Goal: Information Seeking & Learning: Learn about a topic

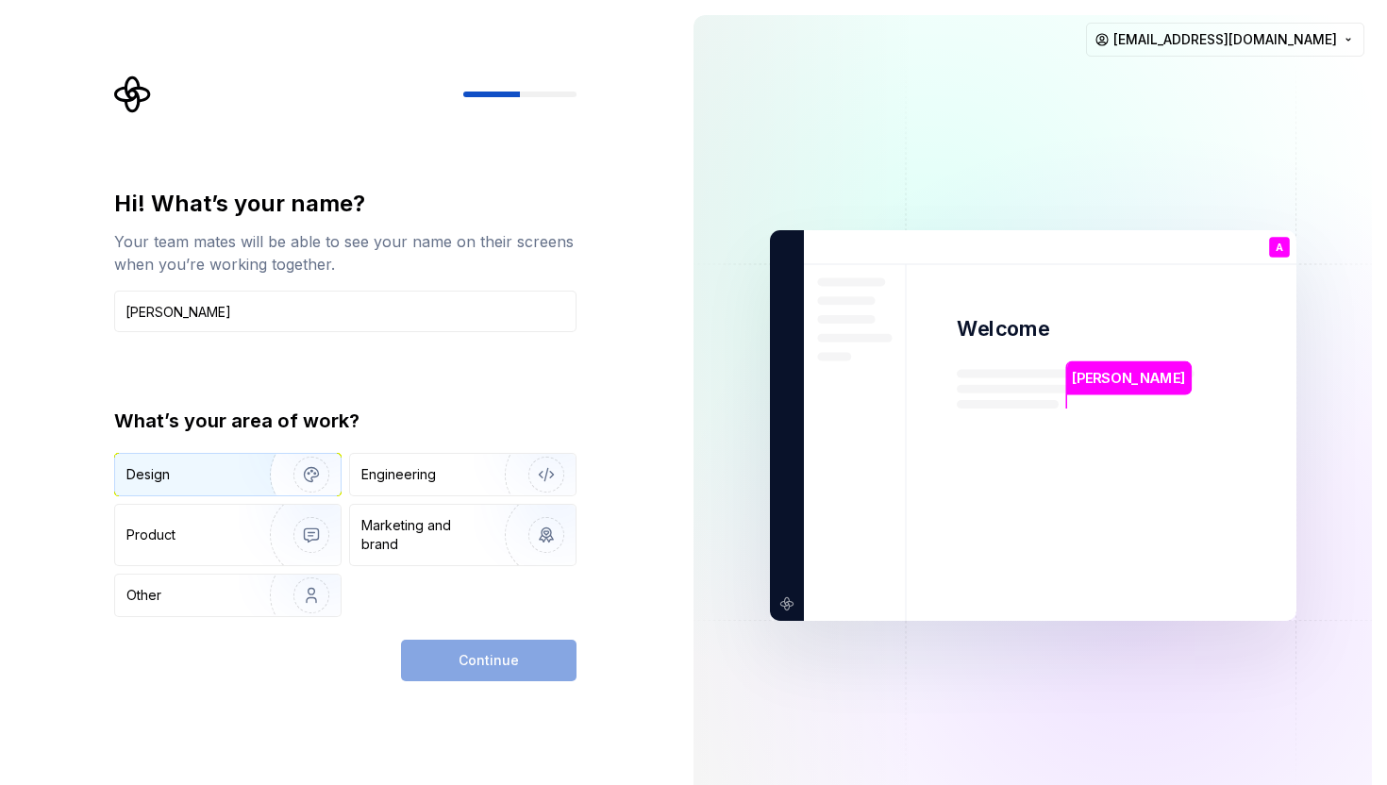
type input "Alina Miadzelets"
click at [326, 483] on img "button" at bounding box center [299, 474] width 121 height 126
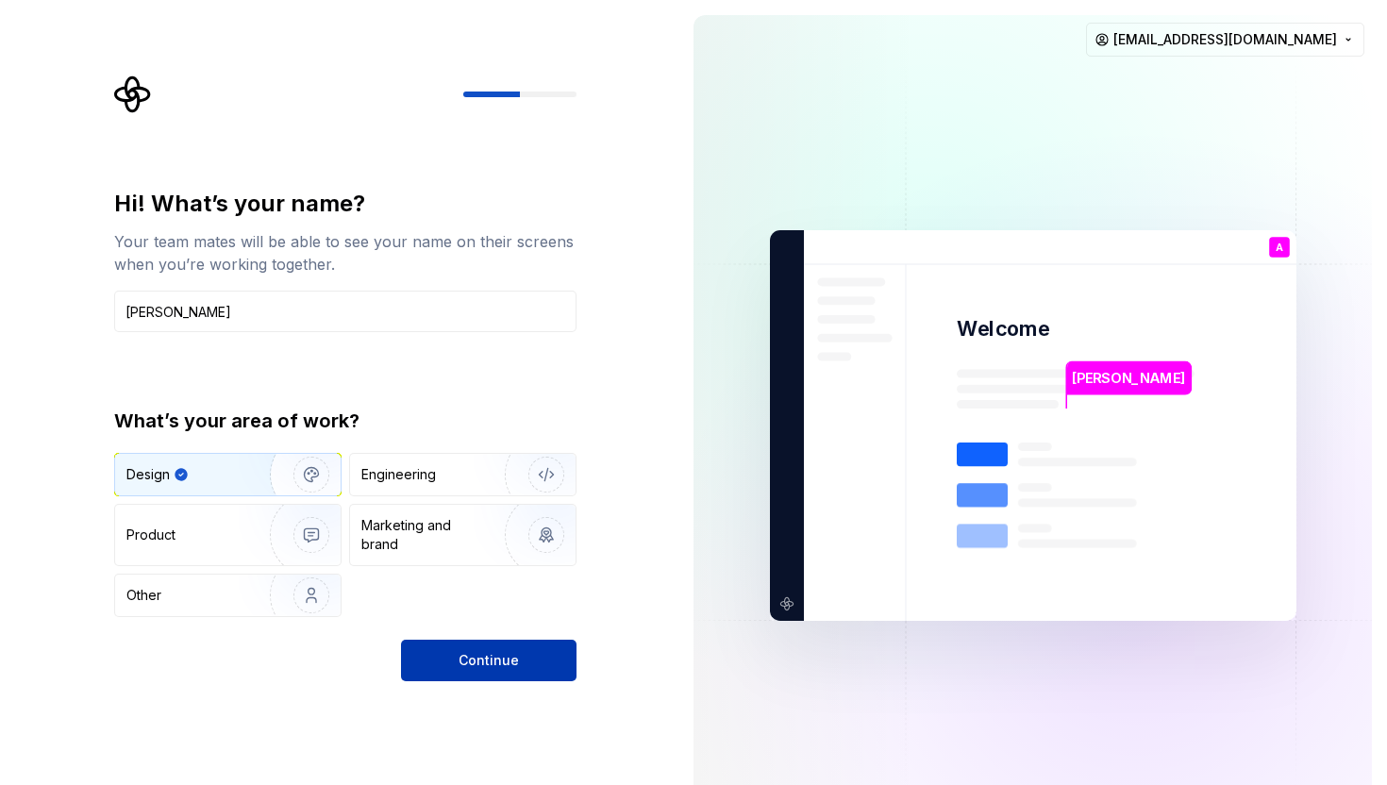
click at [497, 676] on button "Continue" at bounding box center [489, 661] width 176 height 42
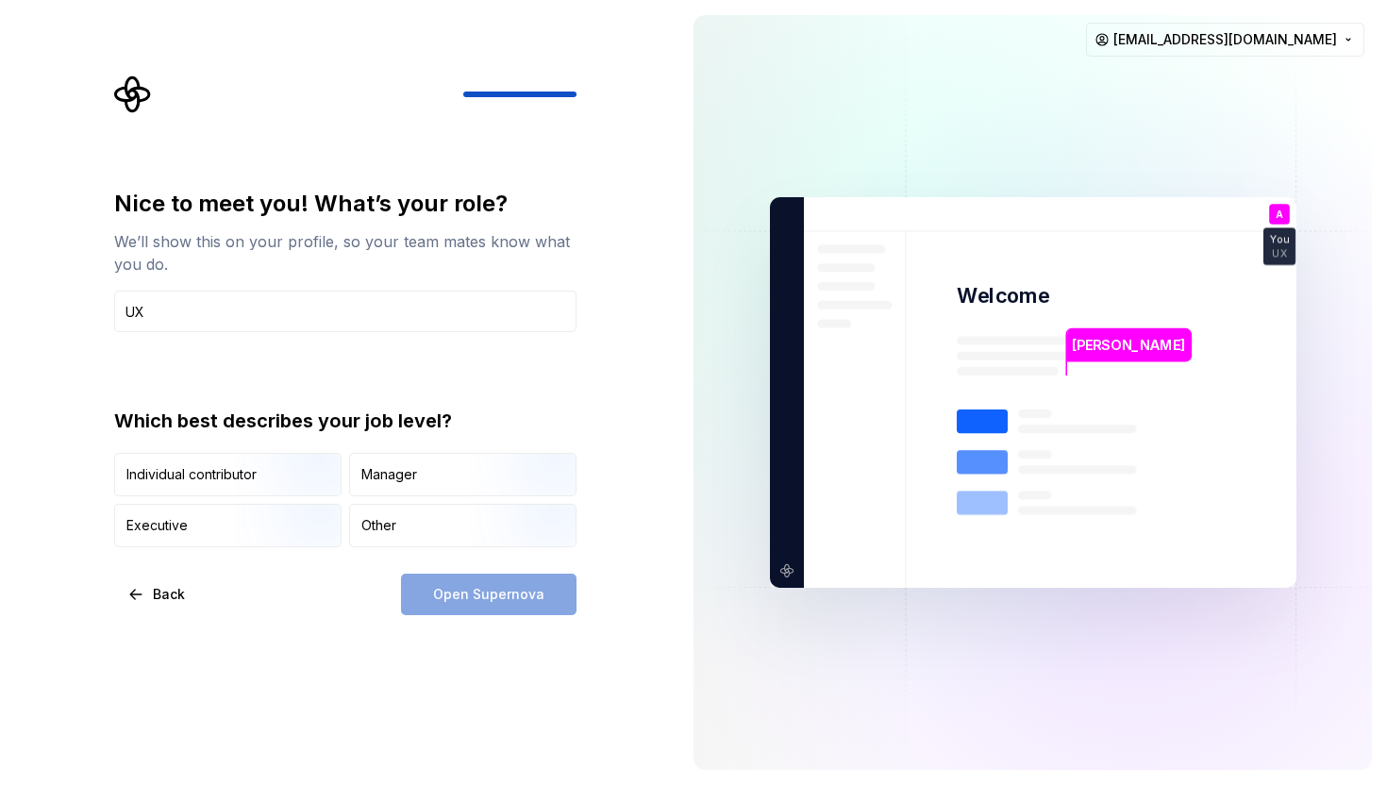
type input "U"
type input "Product Designer"
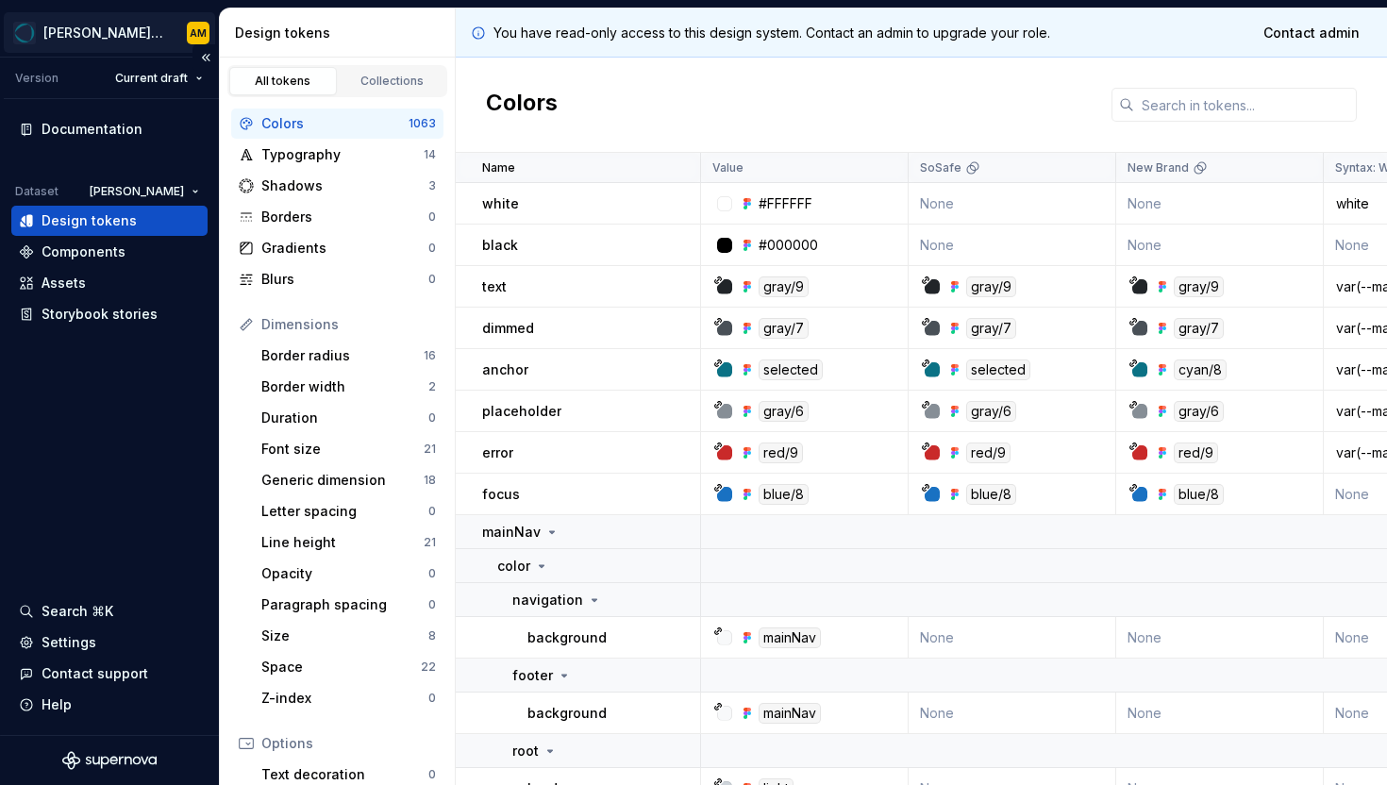
click at [77, 33] on html "Vera Design System AM Version Current draft Documentation Dataset Vera Design t…" at bounding box center [693, 392] width 1387 height 785
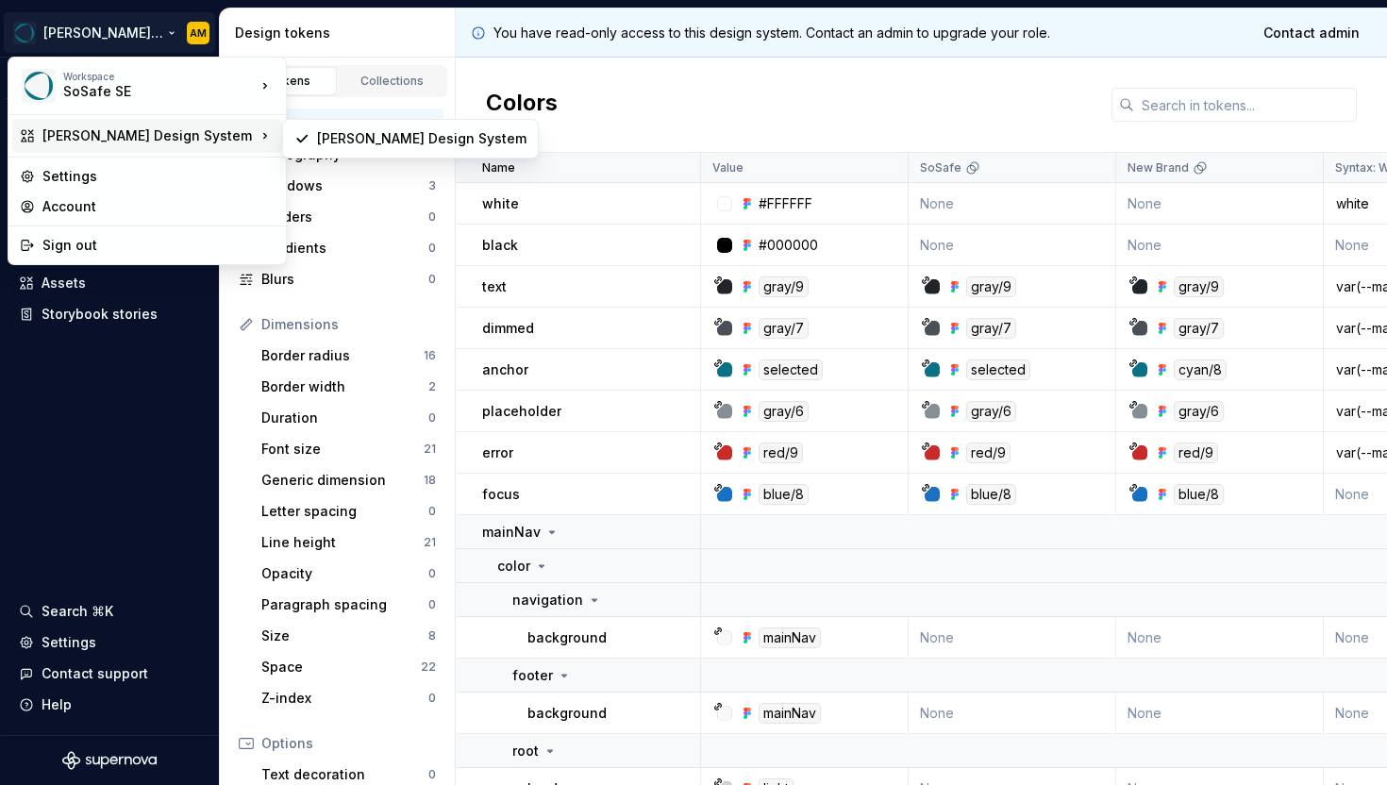
click at [116, 133] on div "[PERSON_NAME] Design System" at bounding box center [148, 135] width 213 height 19
click at [112, 133] on div "[PERSON_NAME] Design System" at bounding box center [148, 135] width 213 height 19
click at [379, 138] on div "[PERSON_NAME] Design System" at bounding box center [422, 138] width 210 height 19
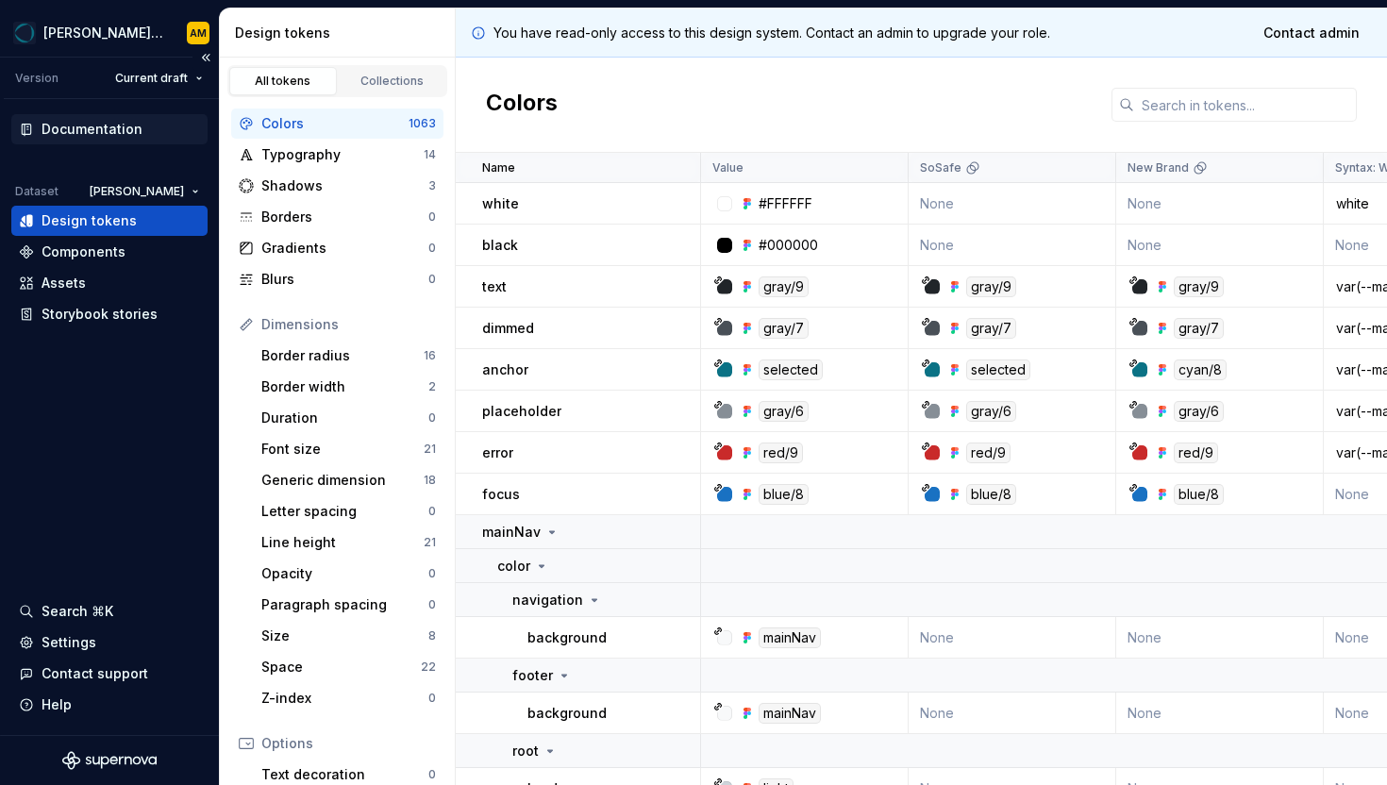
click at [109, 118] on div "Documentation" at bounding box center [109, 129] width 196 height 30
click at [111, 130] on div "Documentation" at bounding box center [92, 129] width 101 height 19
click at [83, 132] on div "Documentation" at bounding box center [92, 129] width 101 height 19
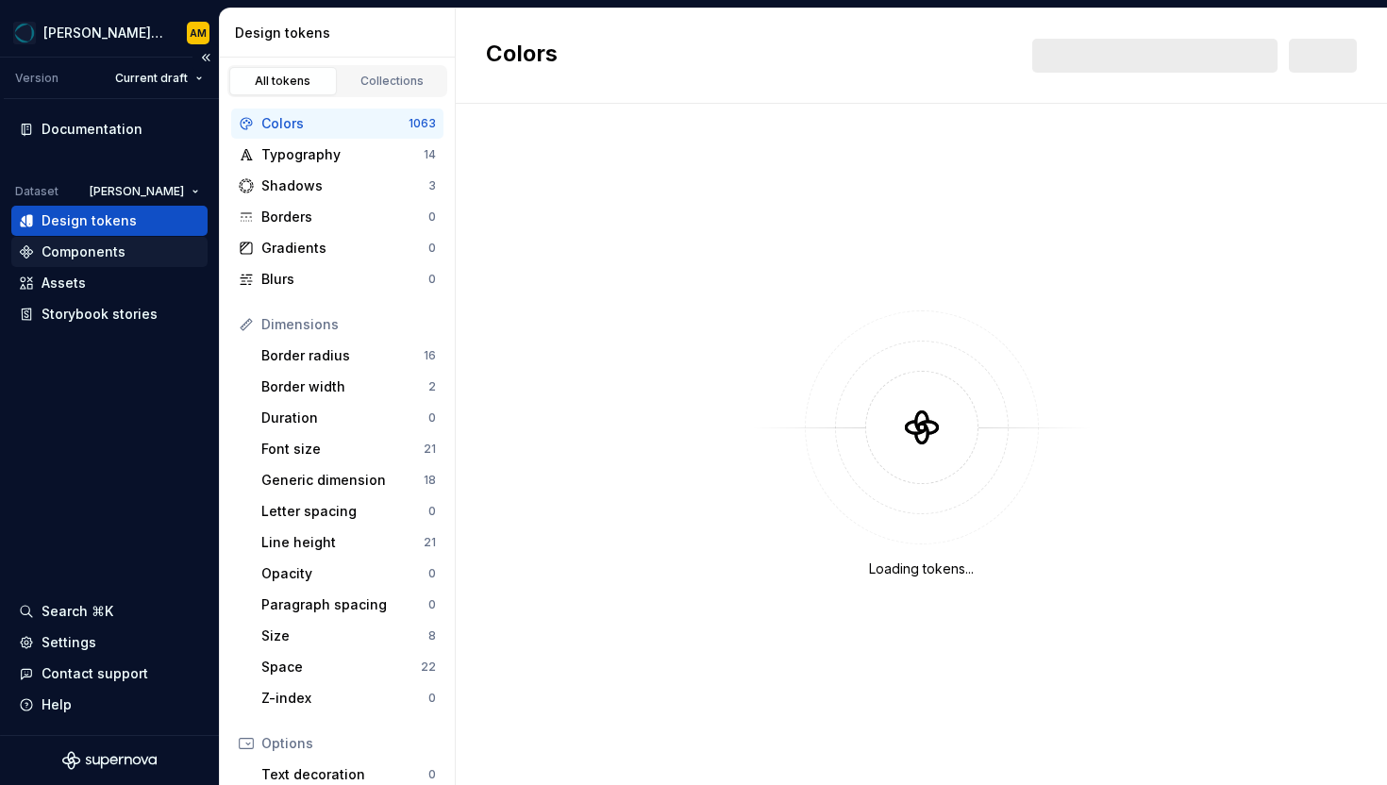
click at [101, 252] on div "Components" at bounding box center [84, 252] width 84 height 19
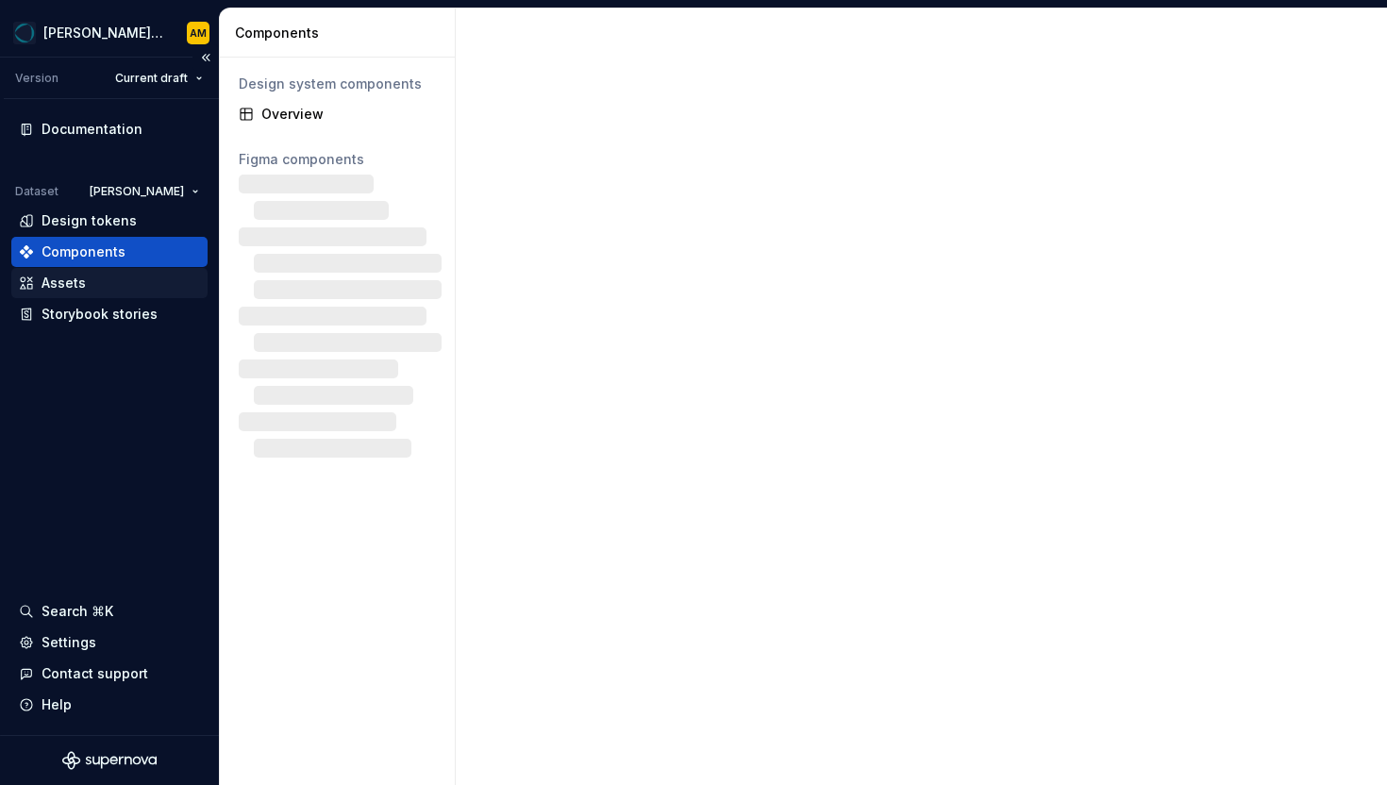
click at [59, 276] on div "Assets" at bounding box center [64, 283] width 44 height 19
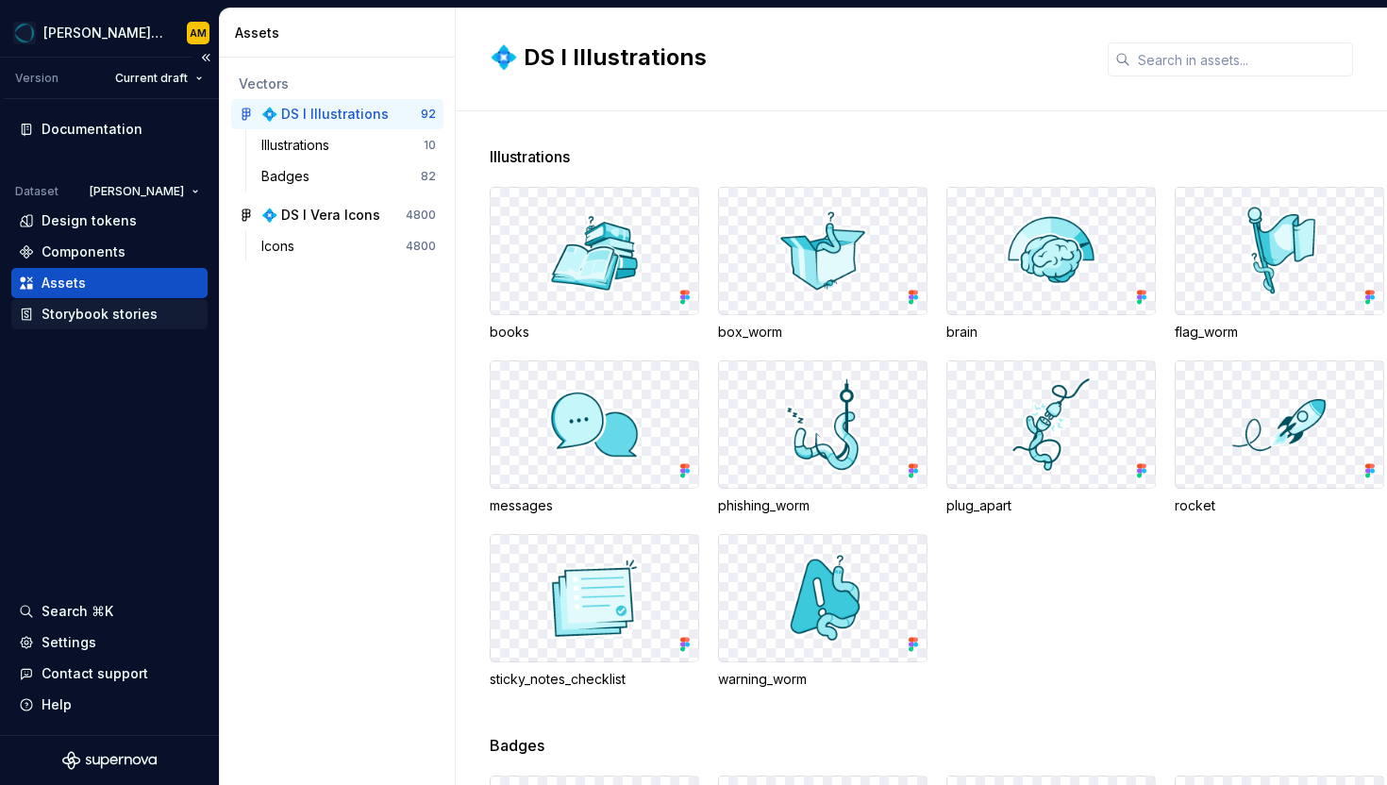
click at [59, 314] on div "Storybook stories" at bounding box center [100, 314] width 116 height 19
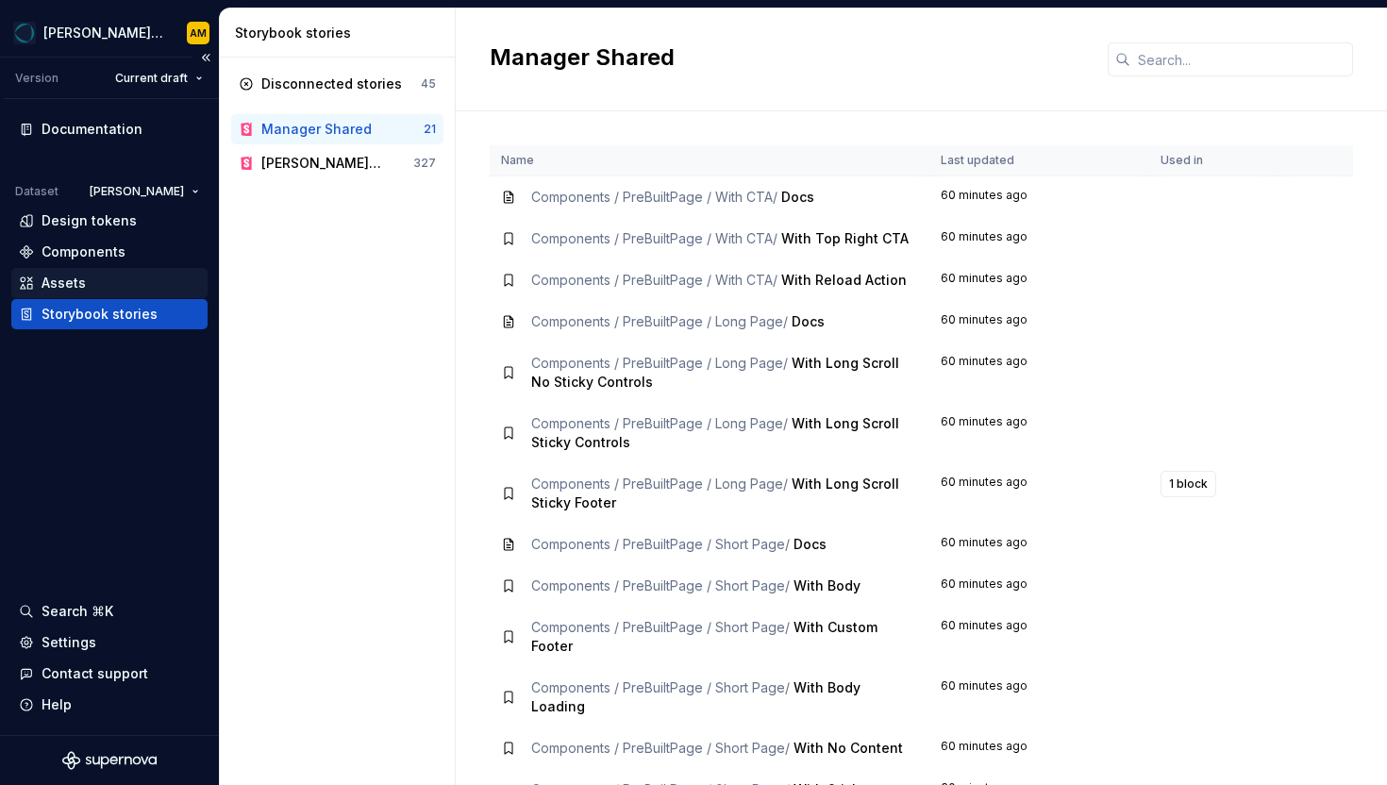
click at [104, 288] on div "Assets" at bounding box center [109, 283] width 181 height 19
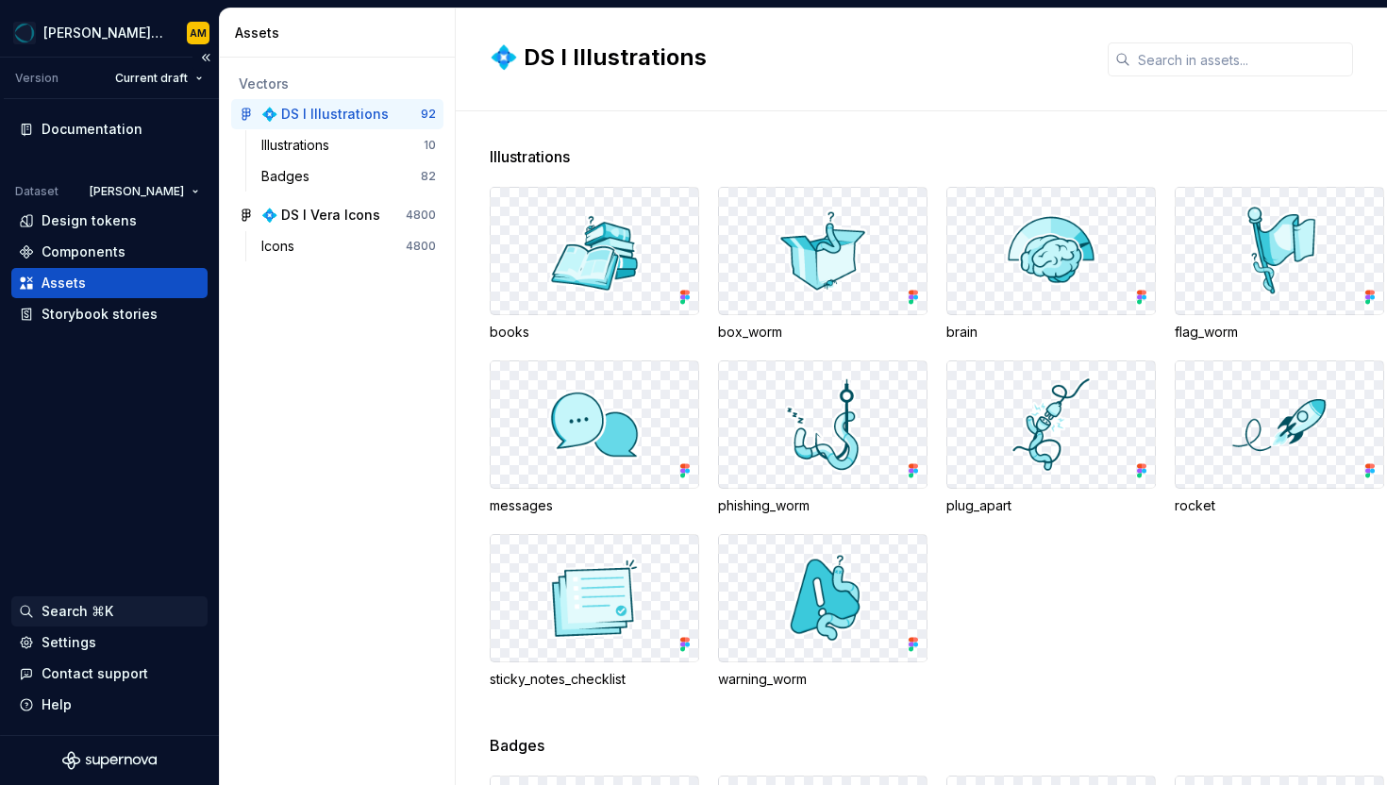
click at [61, 624] on div "Search ⌘K" at bounding box center [109, 611] width 196 height 30
click at [54, 639] on div "Settings" at bounding box center [69, 642] width 55 height 19
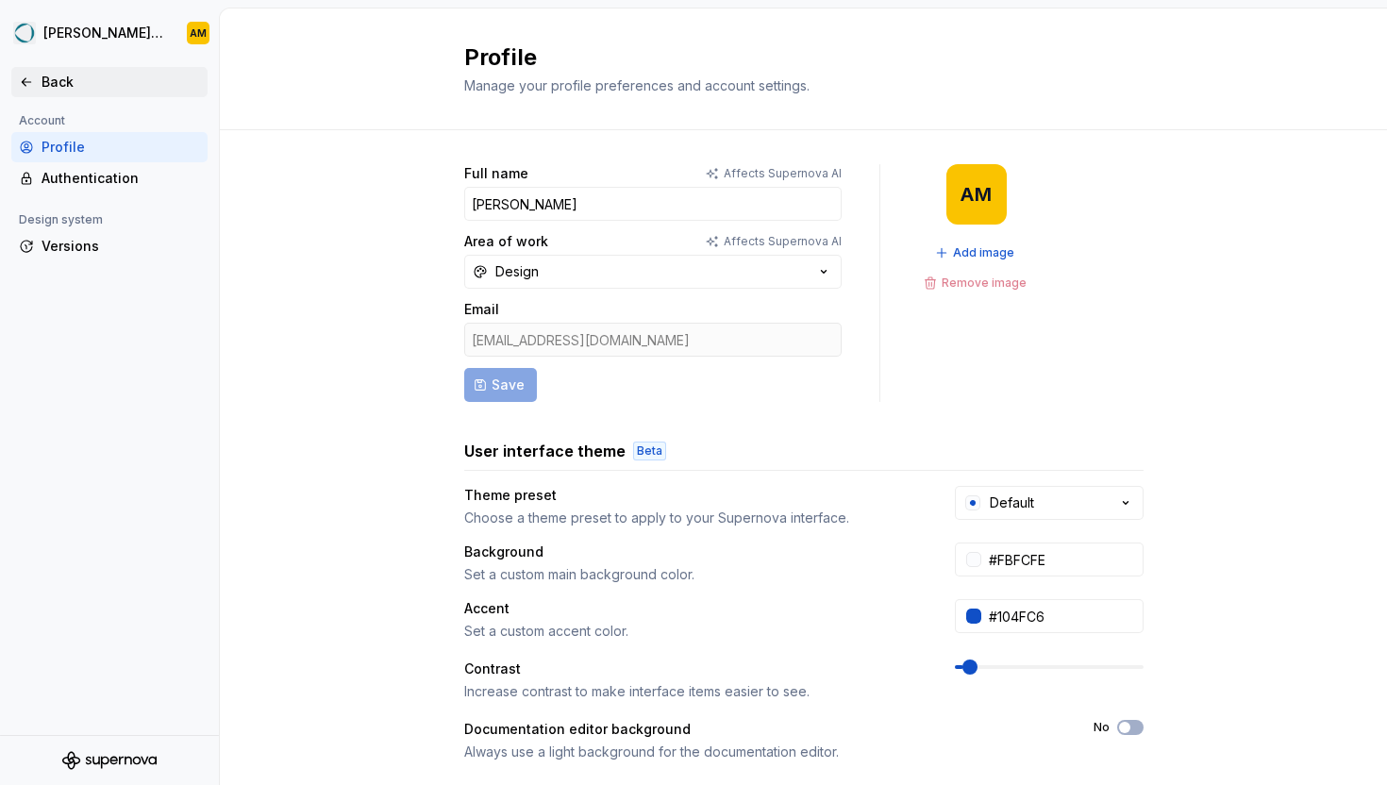
click at [62, 88] on div "Back" at bounding box center [121, 82] width 159 height 19
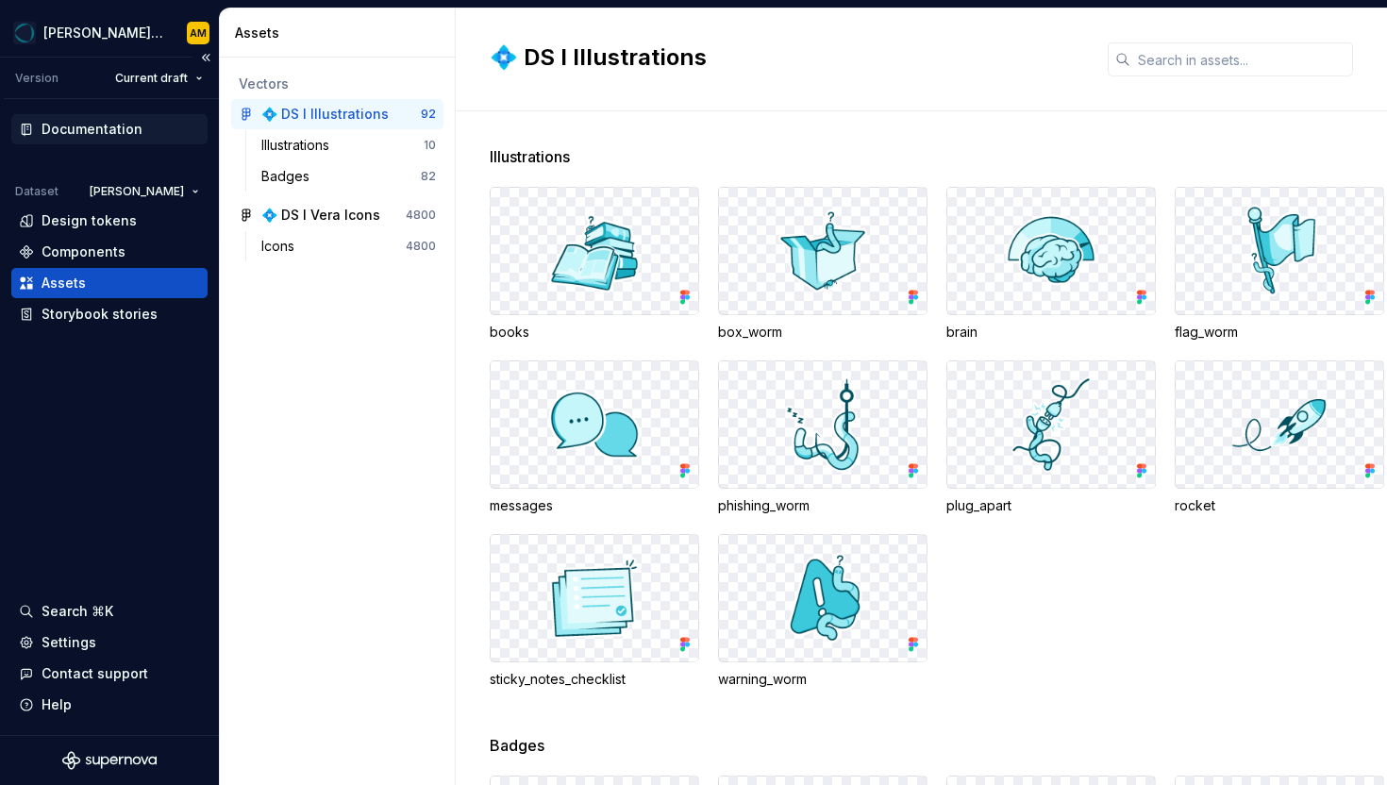
click at [66, 124] on div "Documentation" at bounding box center [92, 129] width 101 height 19
